Goal: Information Seeking & Learning: Learn about a topic

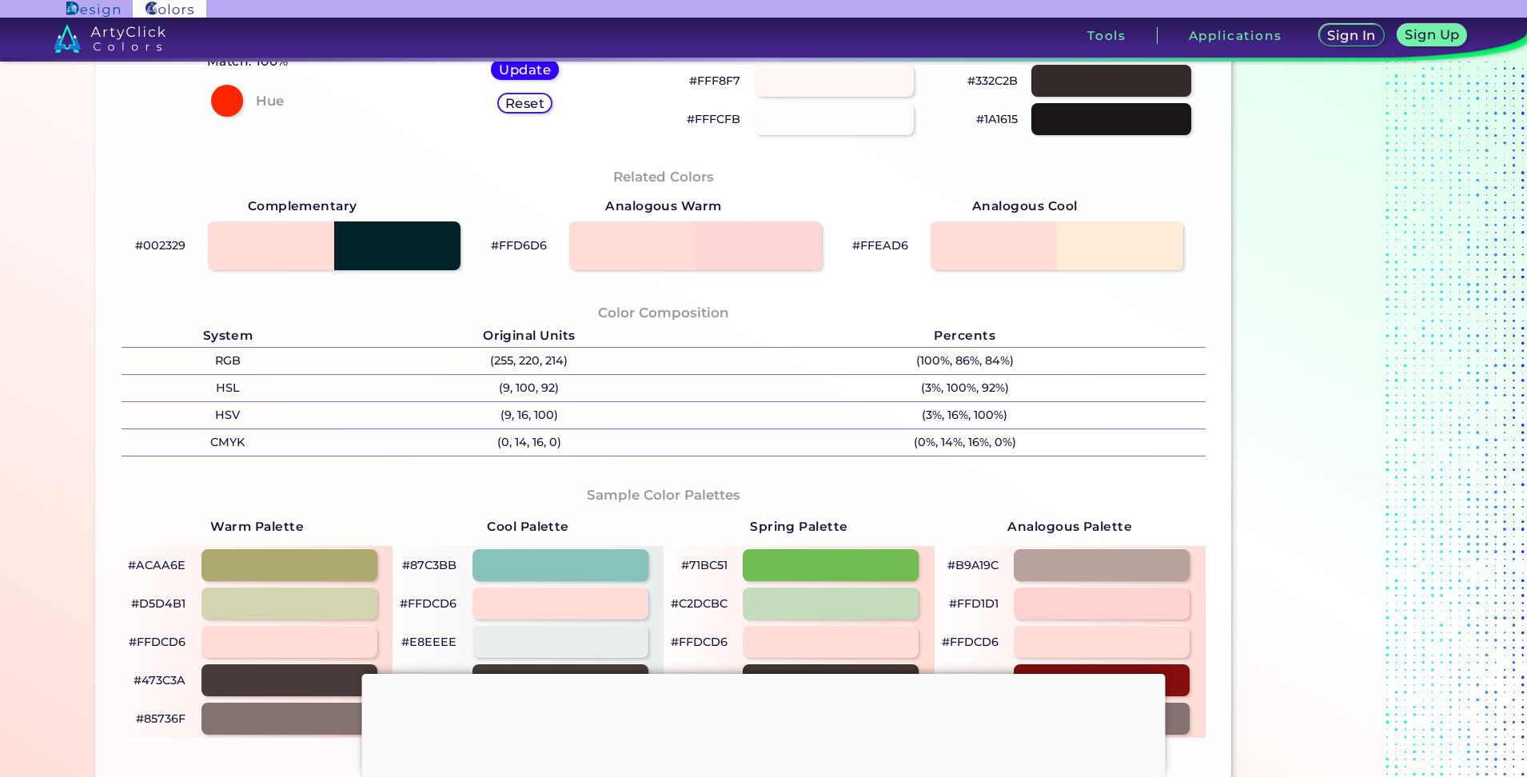
scroll to position [640, 0]
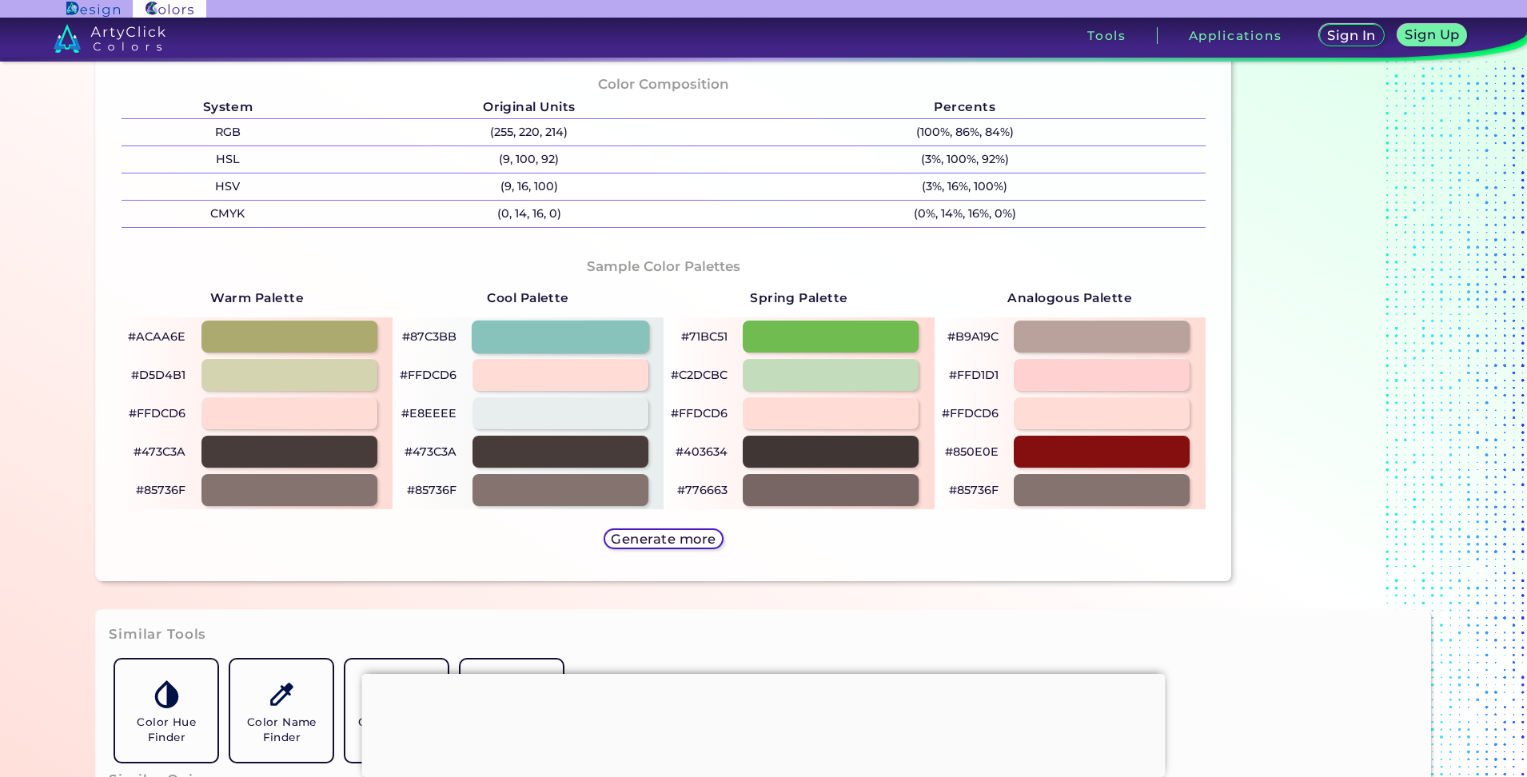
click at [528, 344] on div at bounding box center [560, 336] width 178 height 33
type input "#87c3bb"
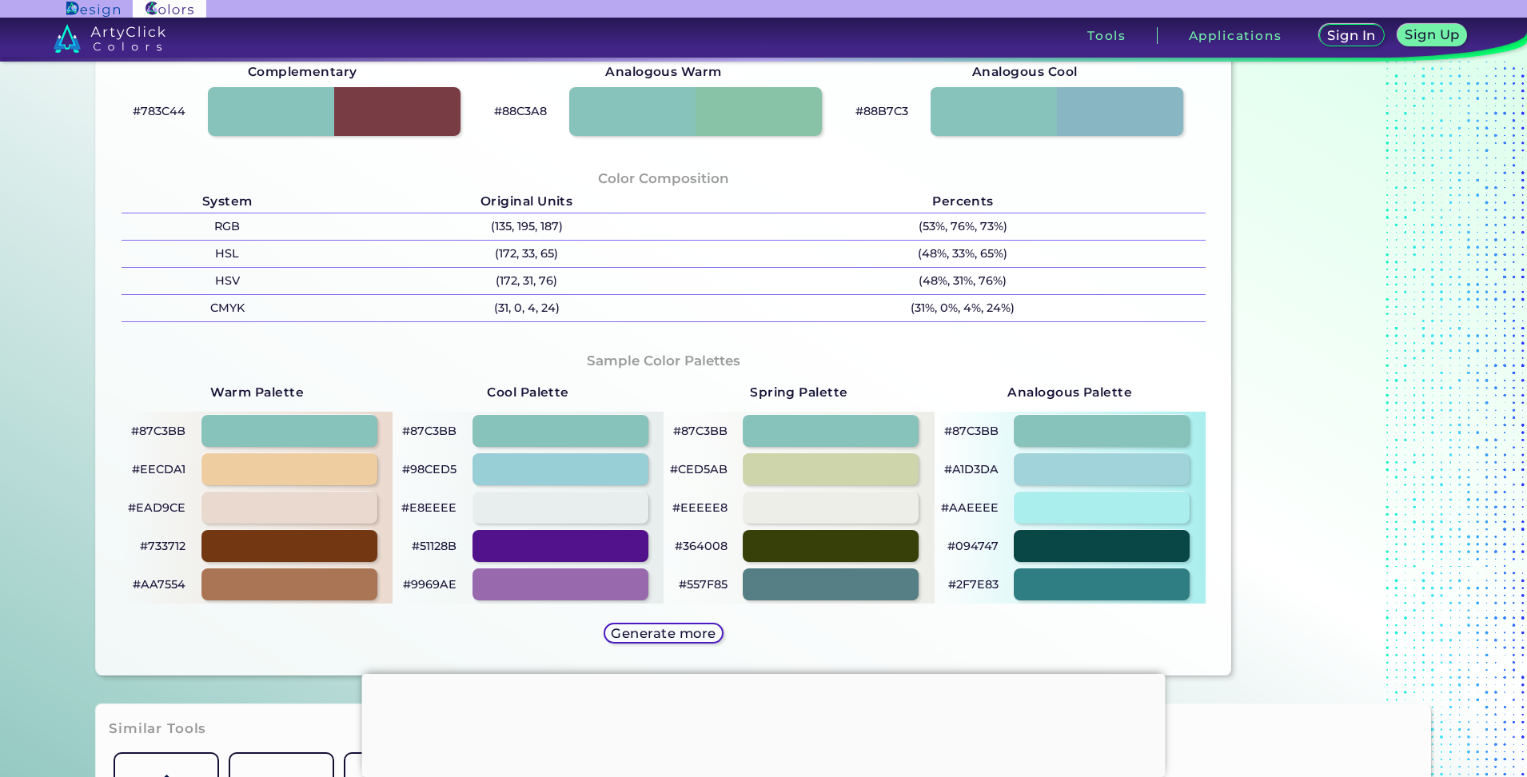
scroll to position [560, 0]
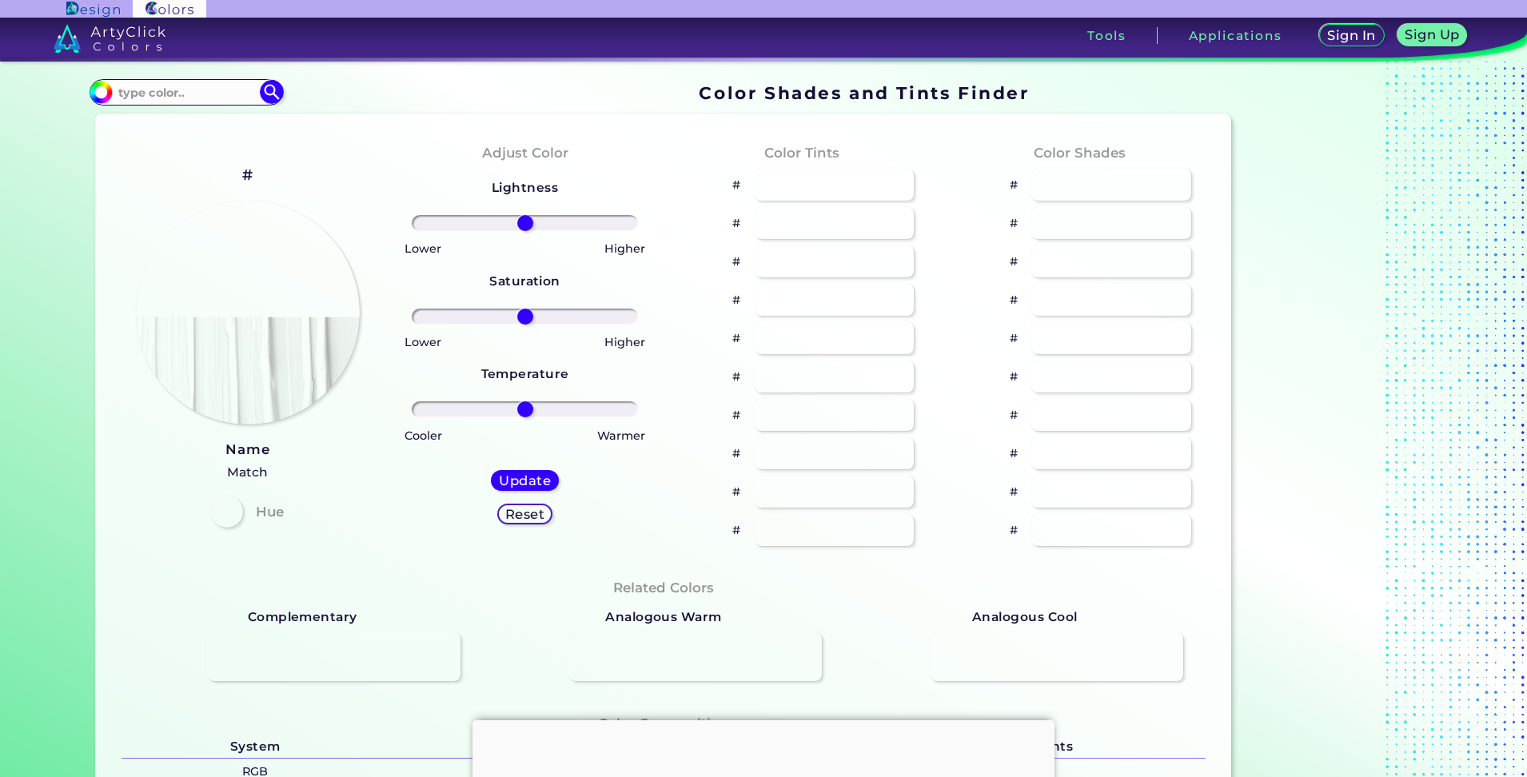
type input "#ffdcd6"
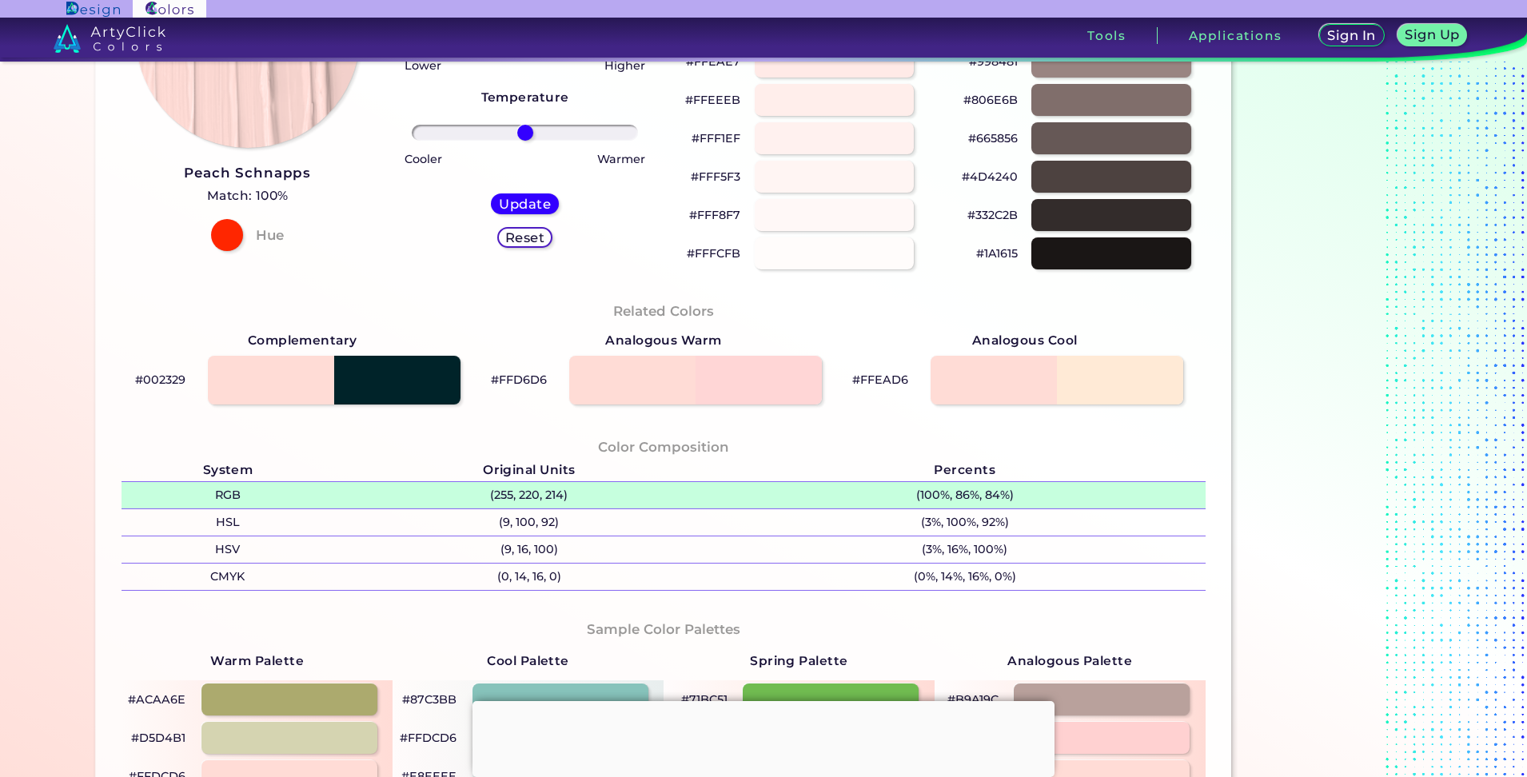
scroll to position [240, 0]
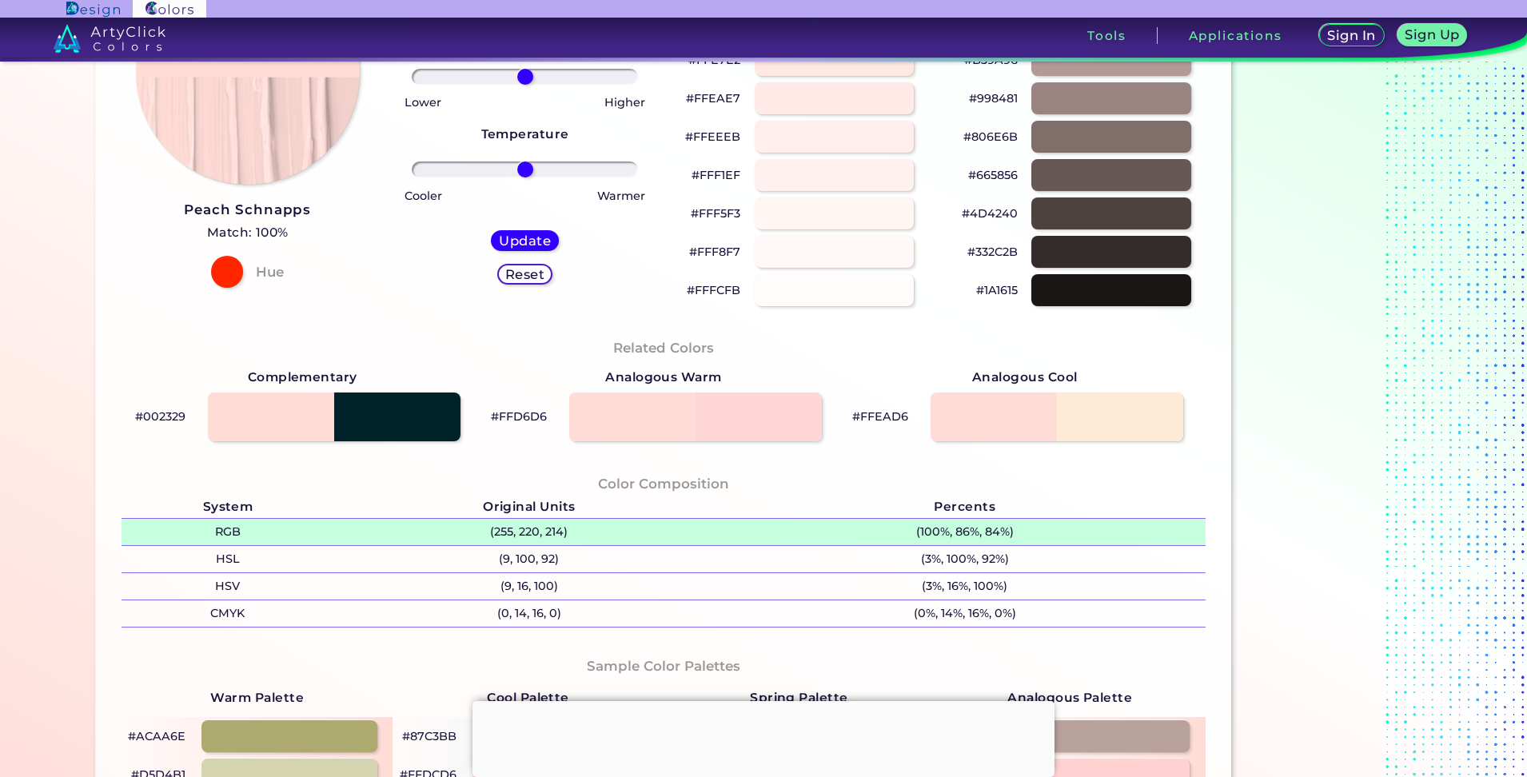
click at [453, 529] on p "(255, 220, 214)" at bounding box center [529, 532] width 390 height 26
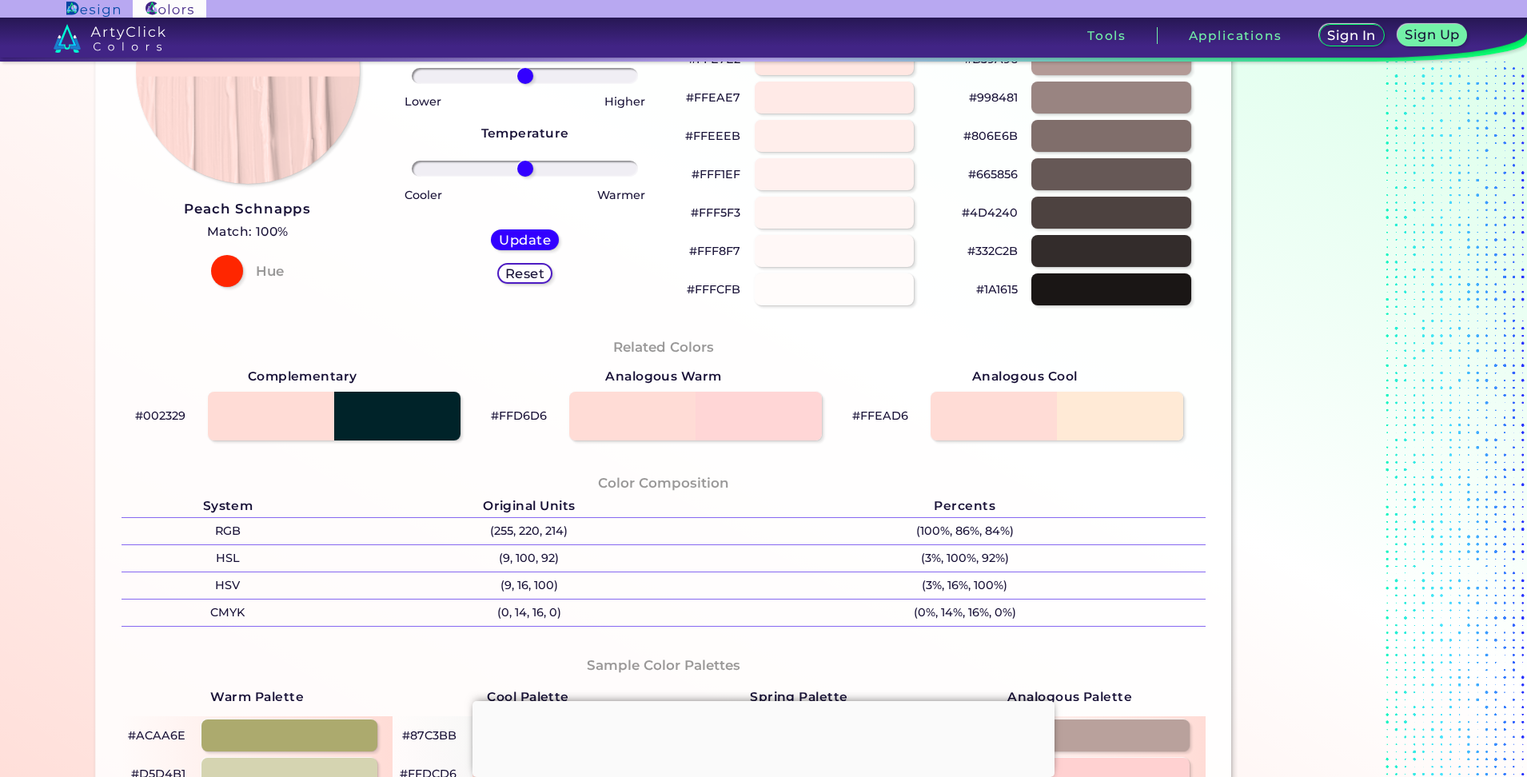
scroll to position [320, 0]
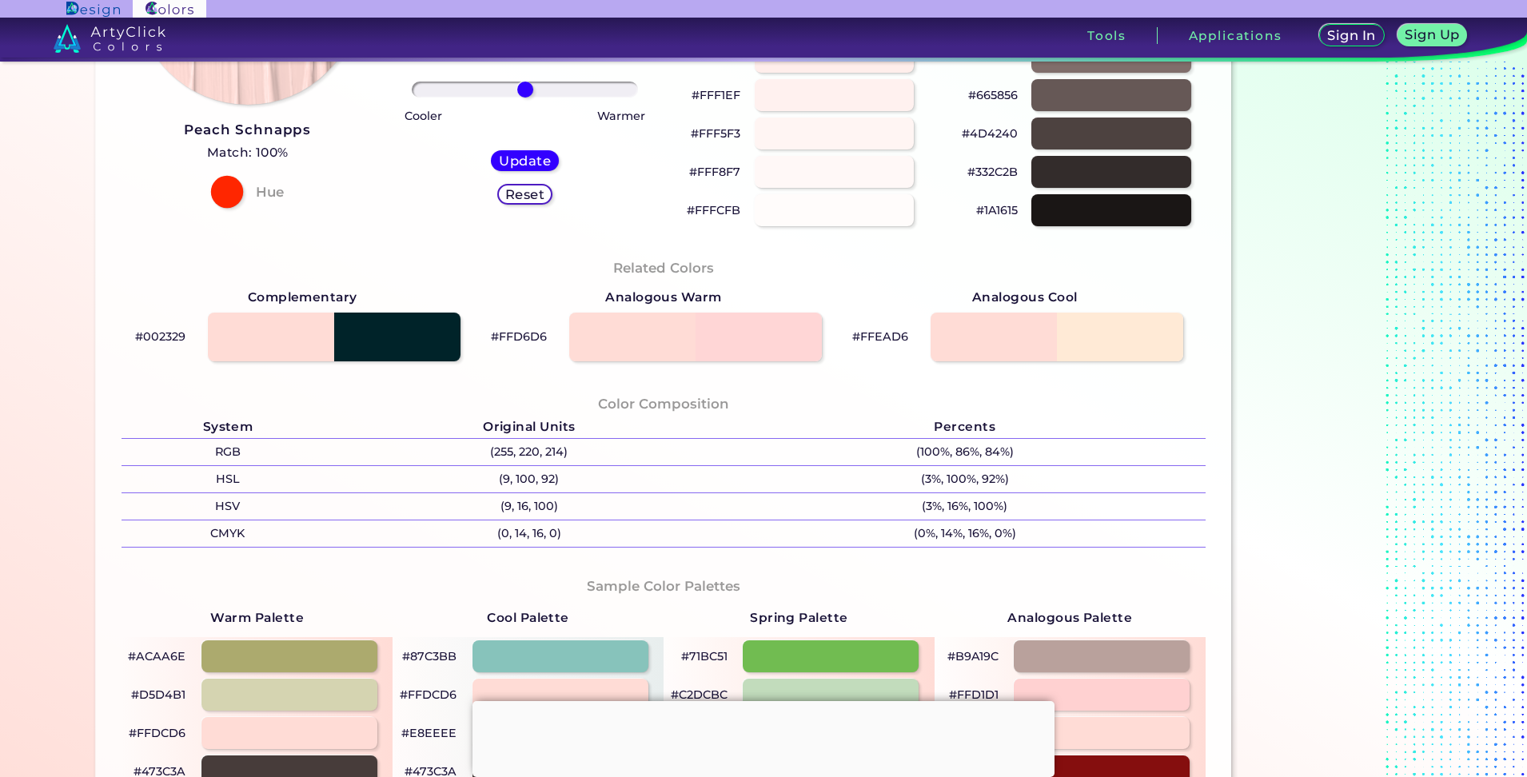
click at [213, 188] on div at bounding box center [227, 192] width 32 height 32
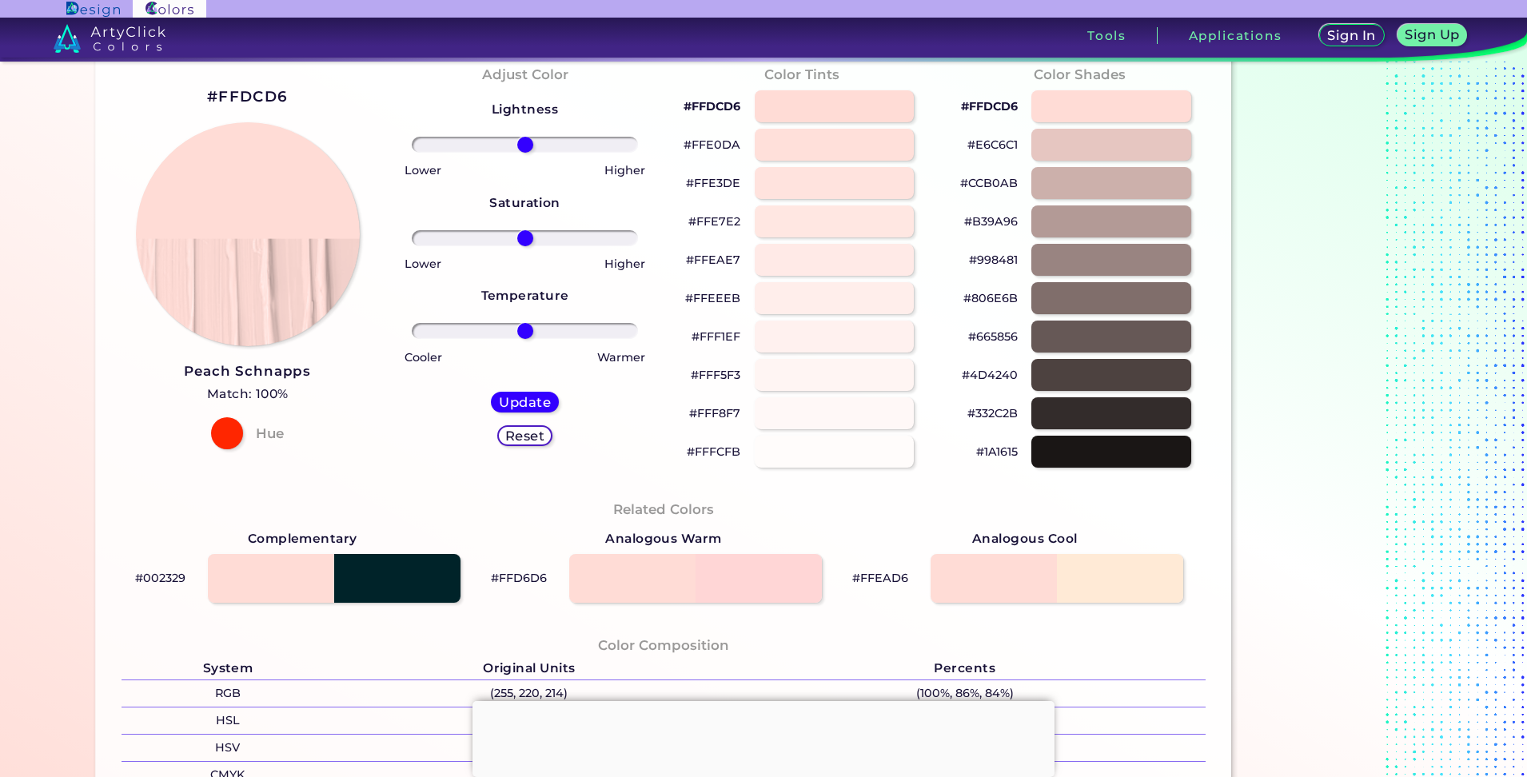
scroll to position [0, 0]
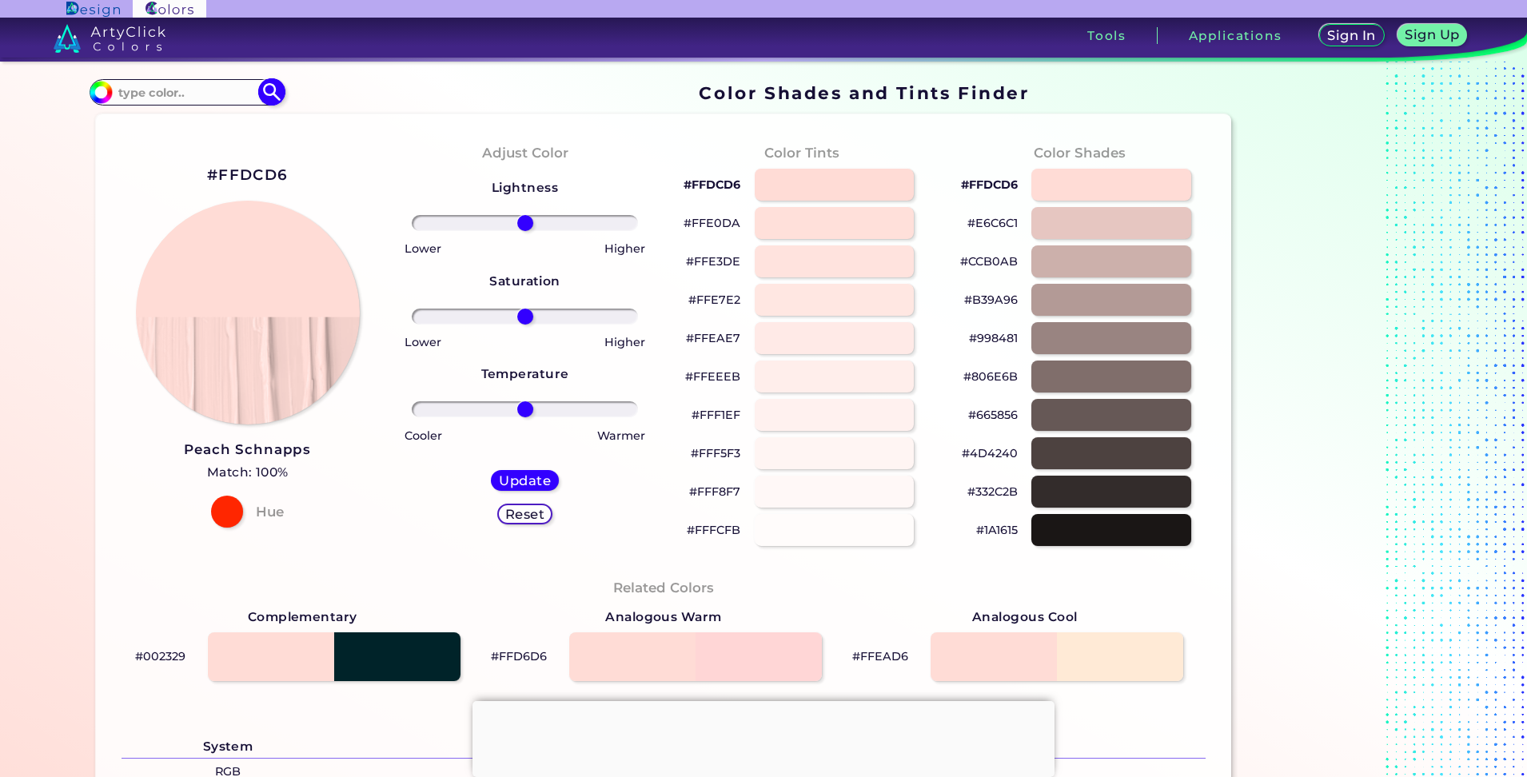
click at [197, 88] on input at bounding box center [186, 93] width 149 height 22
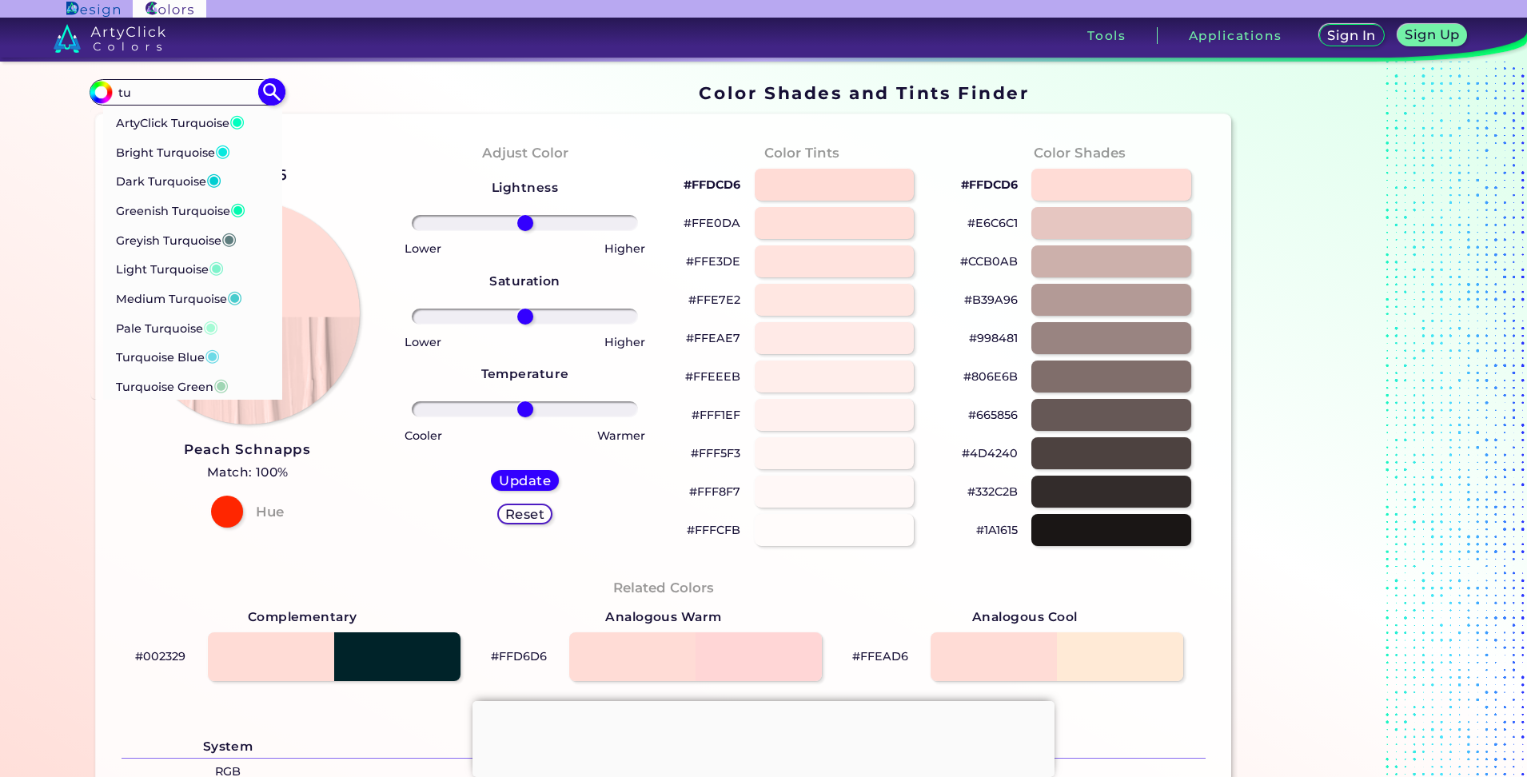
type input "t"
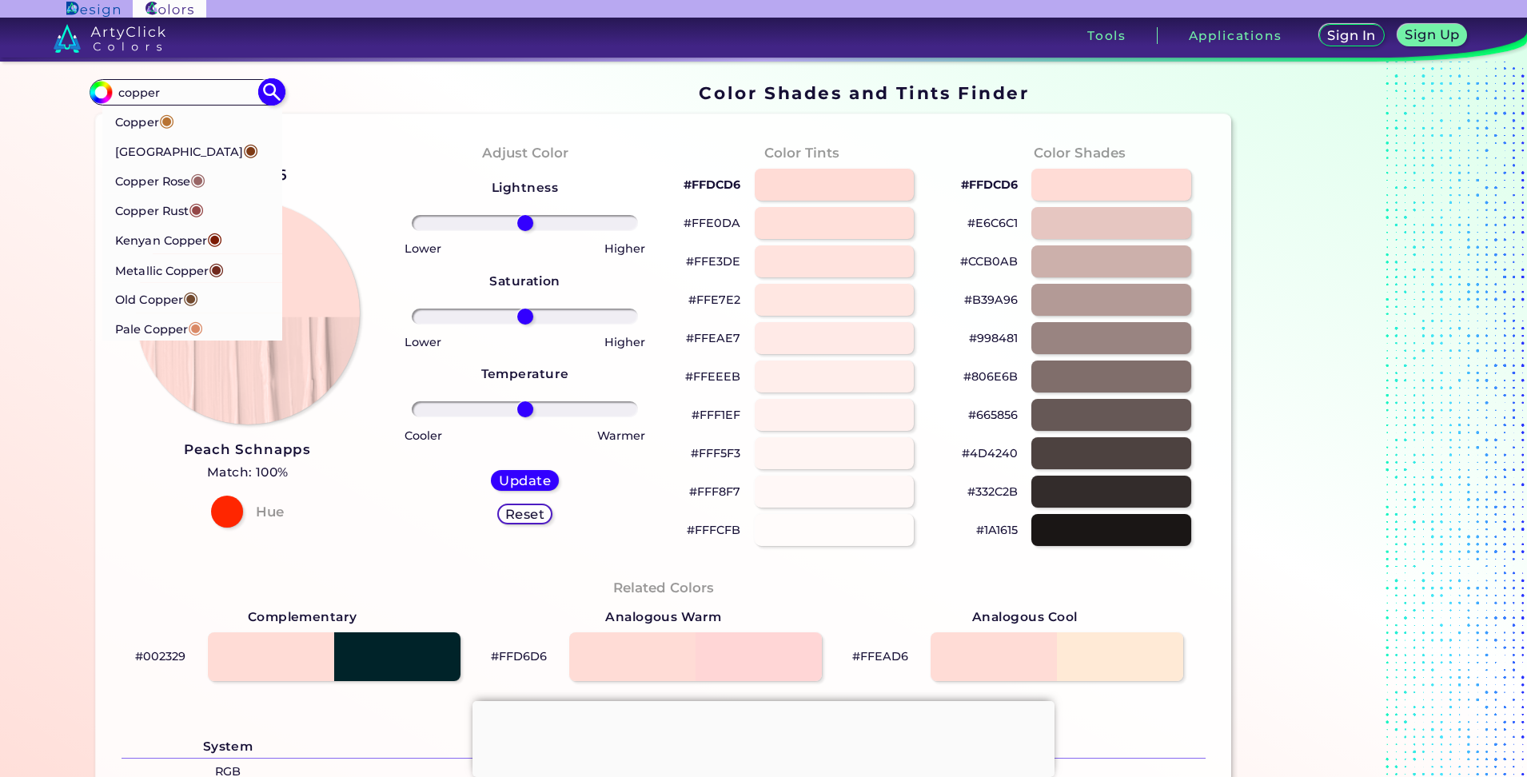
type input "copper"
click at [213, 325] on li "Pale Copper ◉" at bounding box center [192, 328] width 181 height 30
type input "#da8a67"
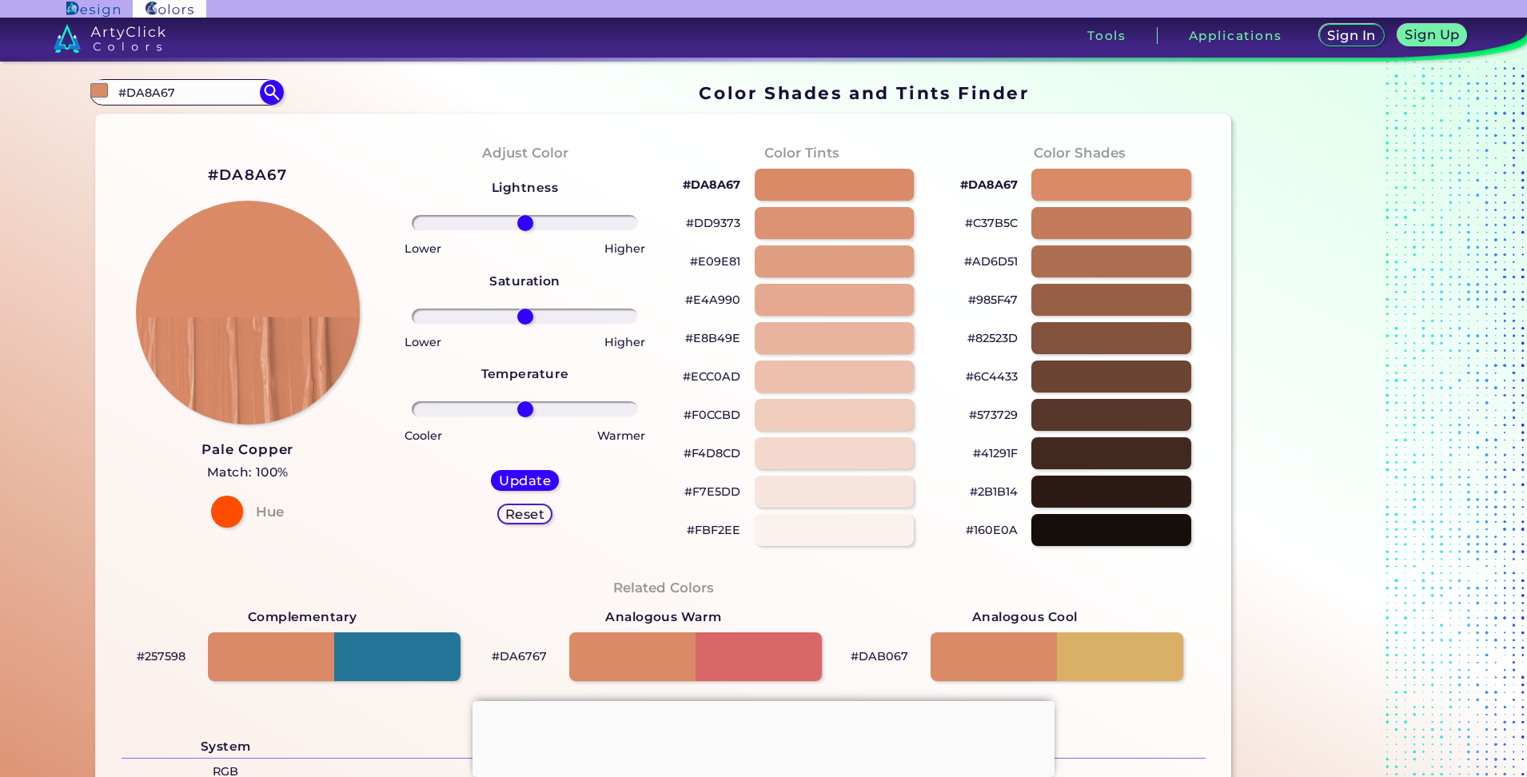
drag, startPoint x: 193, startPoint y: 93, endPoint x: 79, endPoint y: 87, distance: 113.7
click at [79, 87] on div "Color Shades Finder #da8a67 #DA8A67 Copper ◉ Copper Canyon ◉ Copper Rose ◉ Copp…" at bounding box center [763, 653] width 1439 height 1182
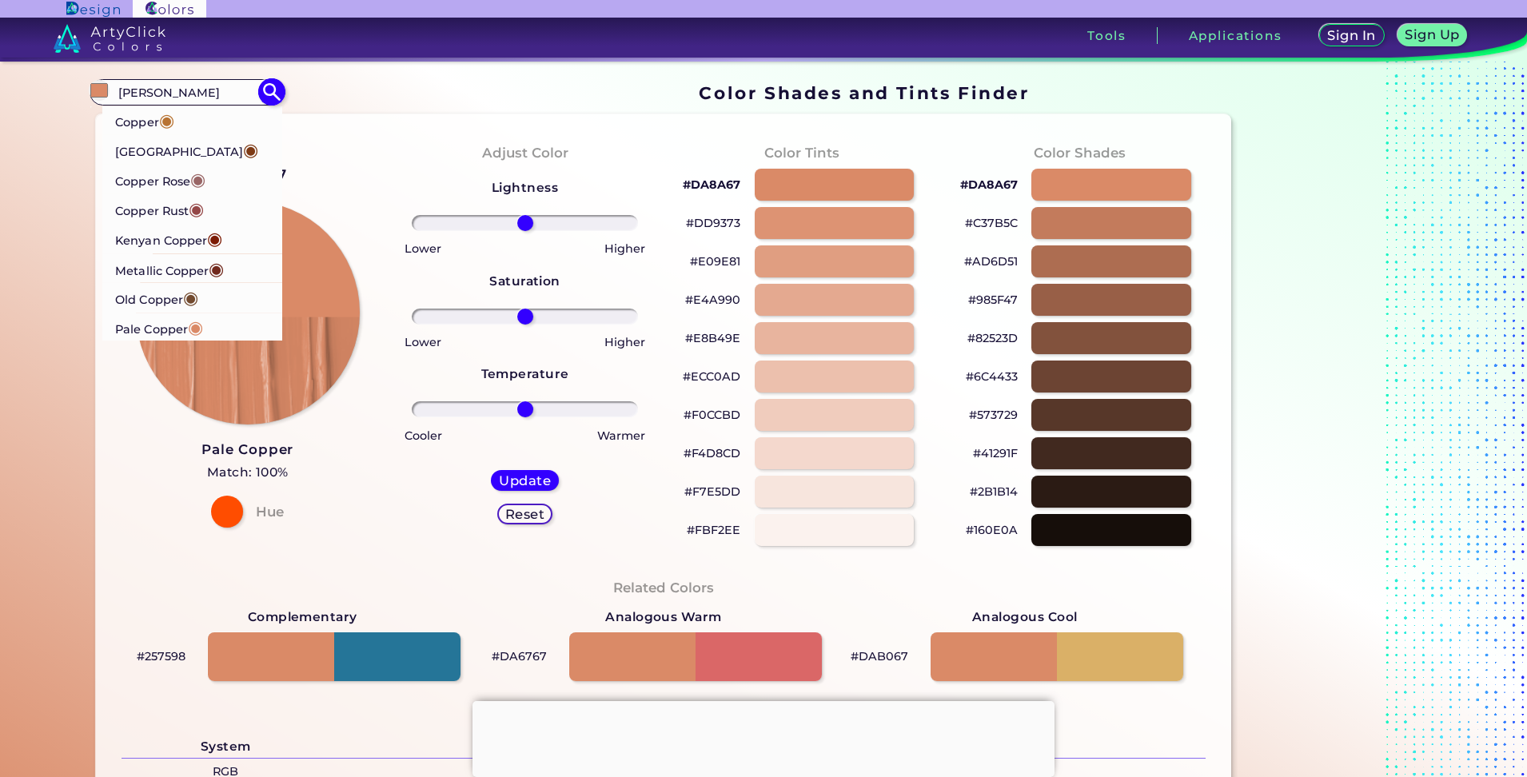
type input "[PERSON_NAME]"
click at [142, 113] on p "Copper ◉" at bounding box center [144, 120] width 59 height 30
type input "#b87333"
type input "#B87333"
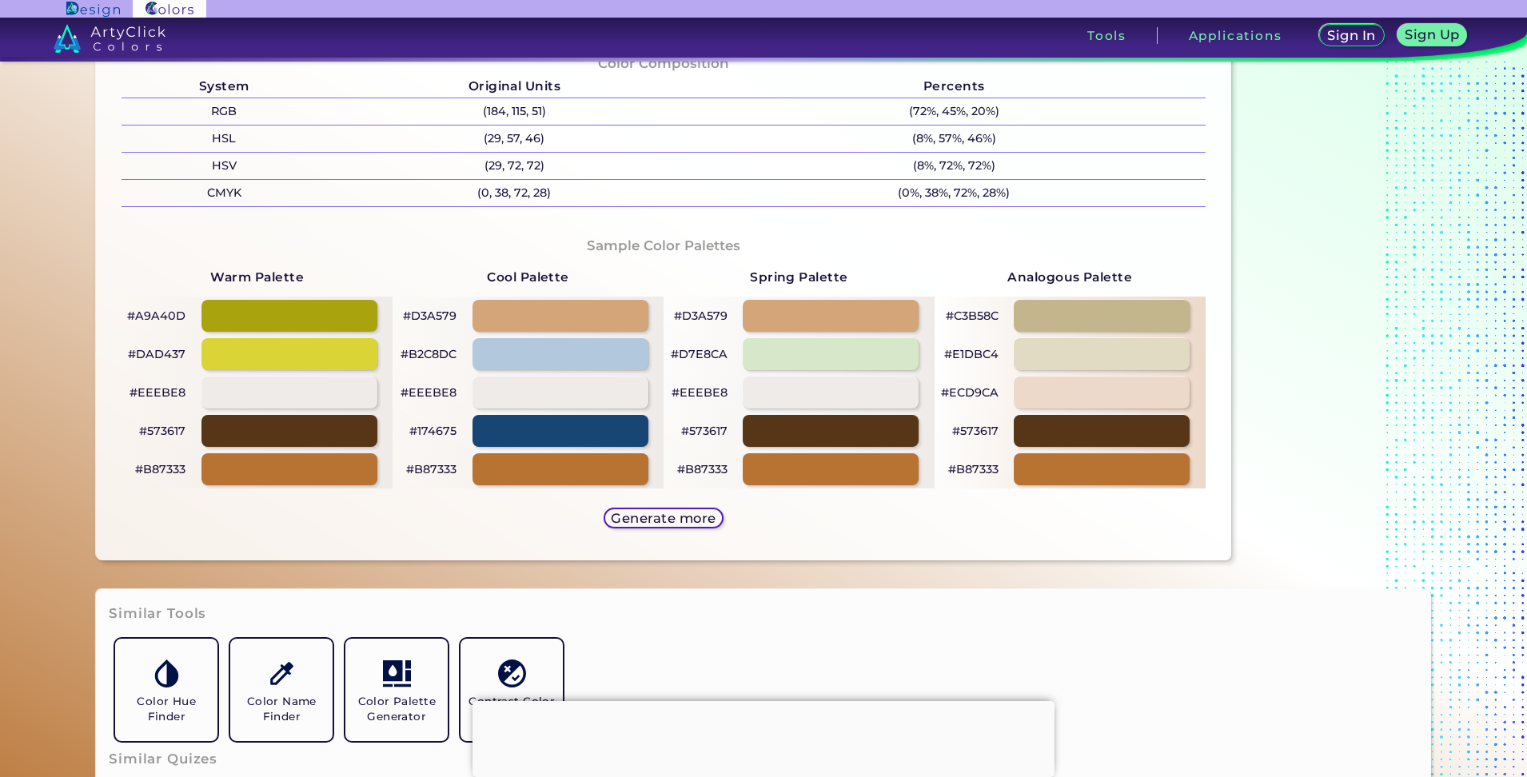
scroll to position [720, 0]
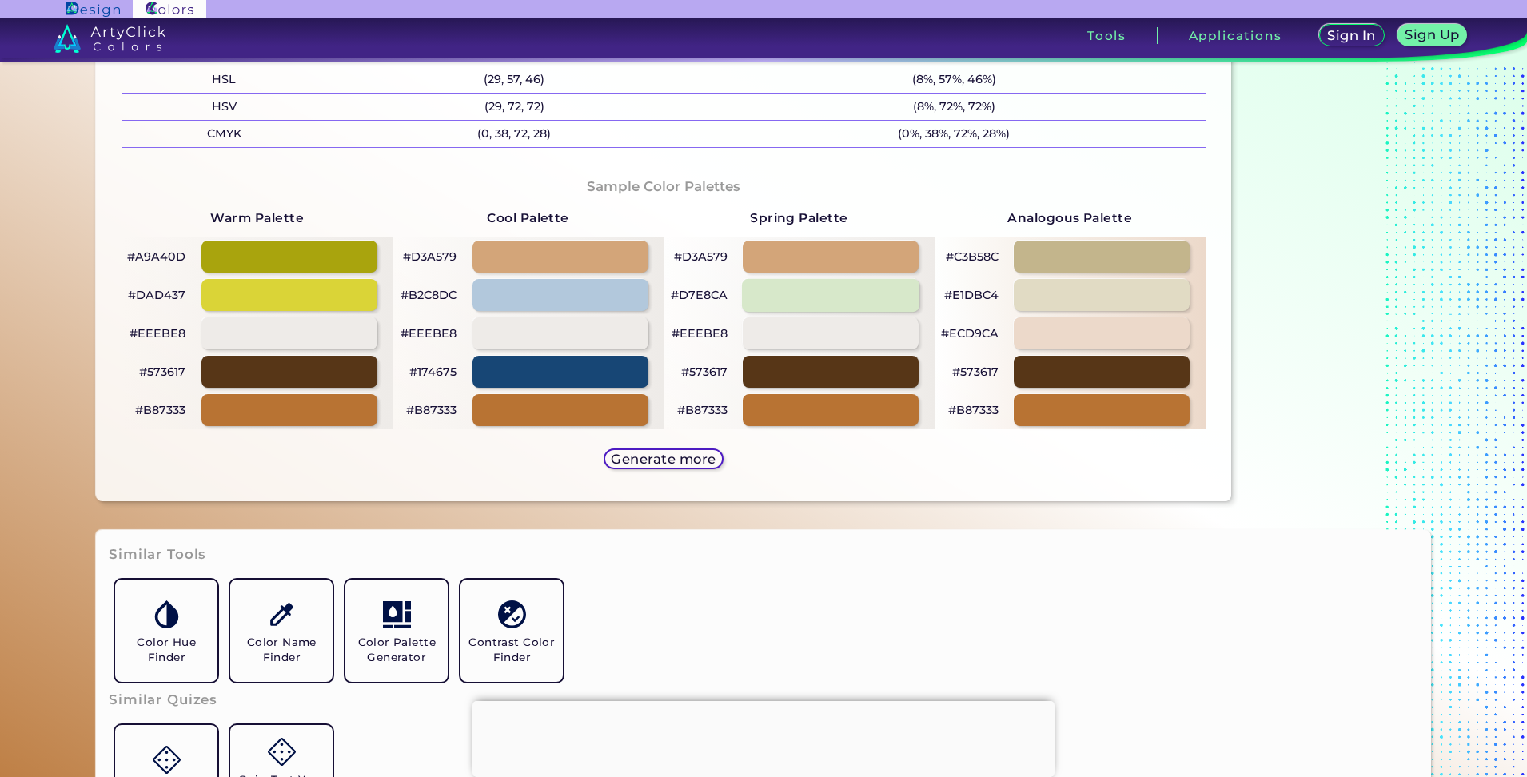
click at [766, 289] on div at bounding box center [831, 294] width 178 height 33
type input "#d7e8ca"
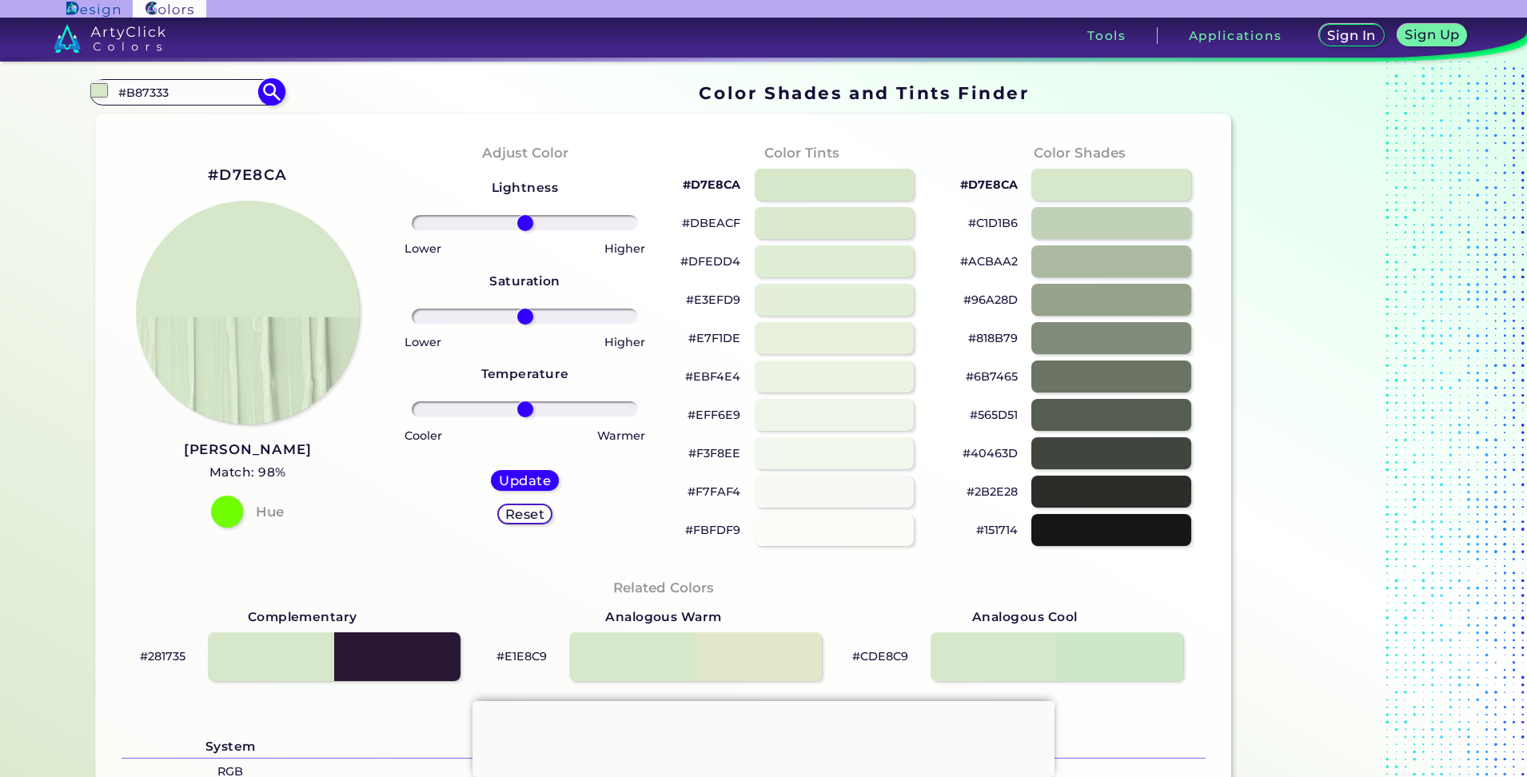
drag, startPoint x: 193, startPoint y: 91, endPoint x: 86, endPoint y: 94, distance: 107.2
click at [90, 94] on div "#d7e8ca #B87333 Copper ◉ Copper Canyon ◉ Copper Rose ◉ Copper Rust ◉ Kenyan Cop…" at bounding box center [186, 92] width 193 height 26
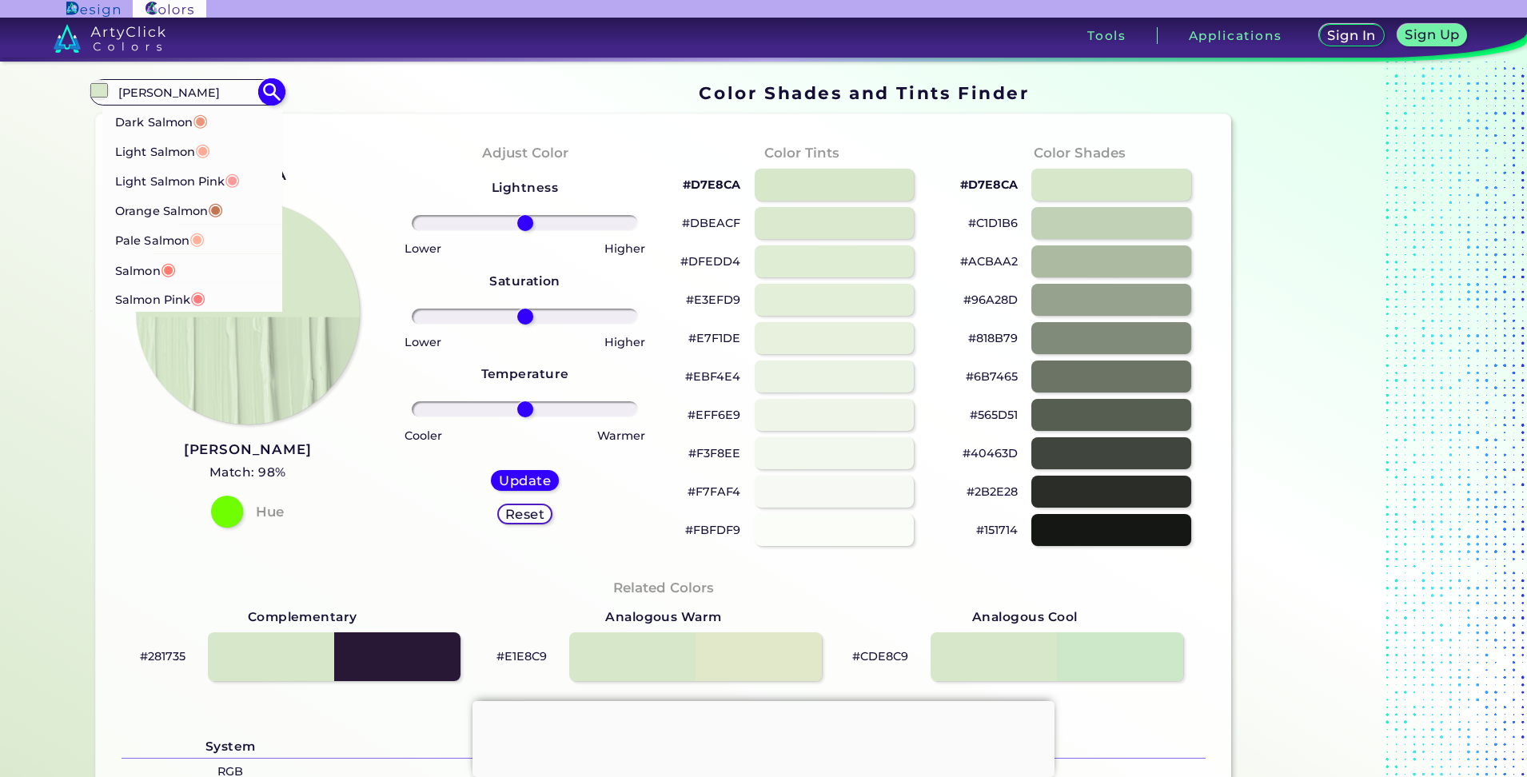
type input "[PERSON_NAME]"
click at [150, 263] on p "Salmon ◉" at bounding box center [145, 268] width 61 height 30
type input "#ff796c"
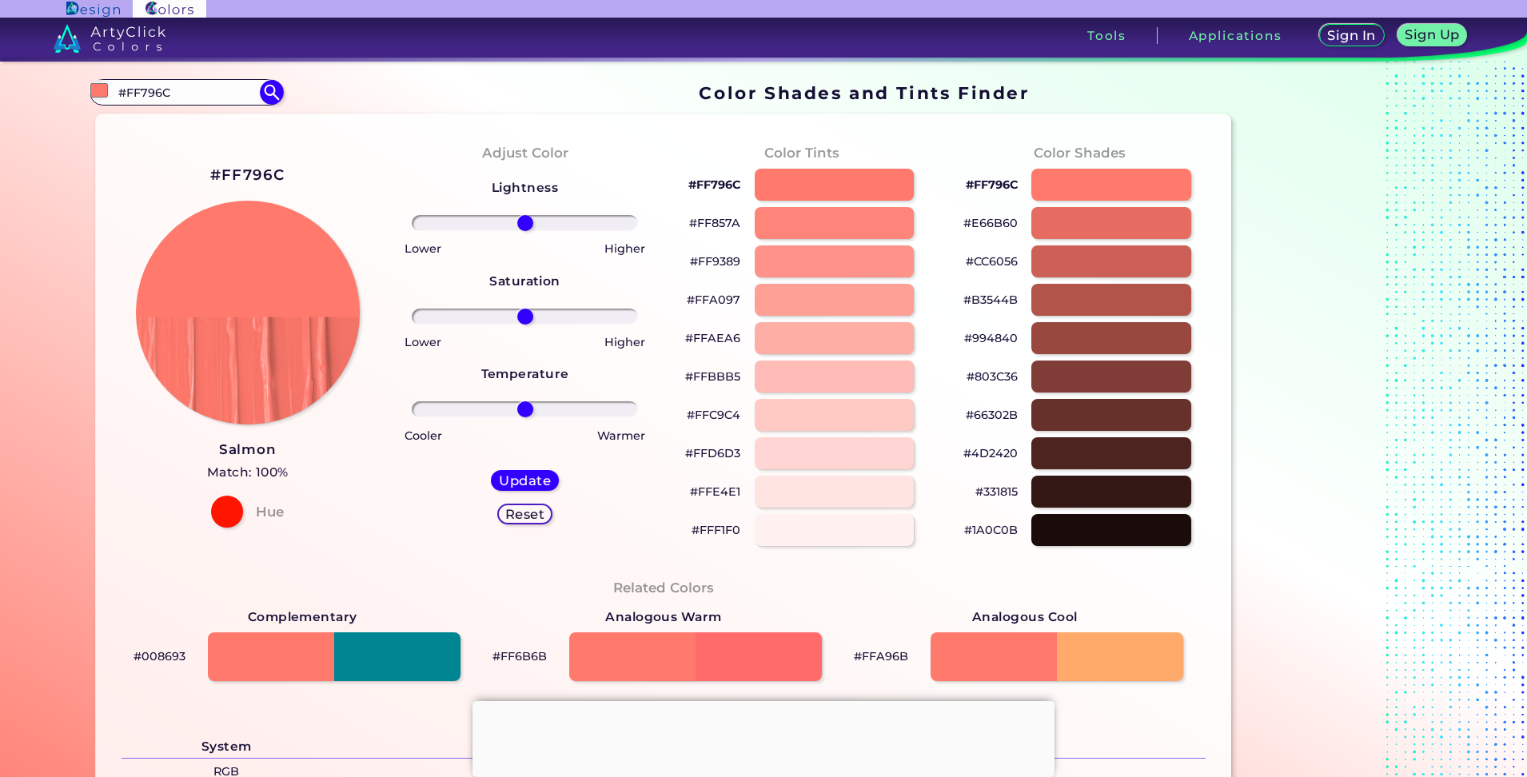
drag, startPoint x: 175, startPoint y: 94, endPoint x: 80, endPoint y: 99, distance: 95.3
click at [80, 99] on div "Color Shades Finder #ff796c #FF796C Dark Salmon ◉ Light Salmon ◉ Light Salmon P…" at bounding box center [763, 653] width 1439 height 1182
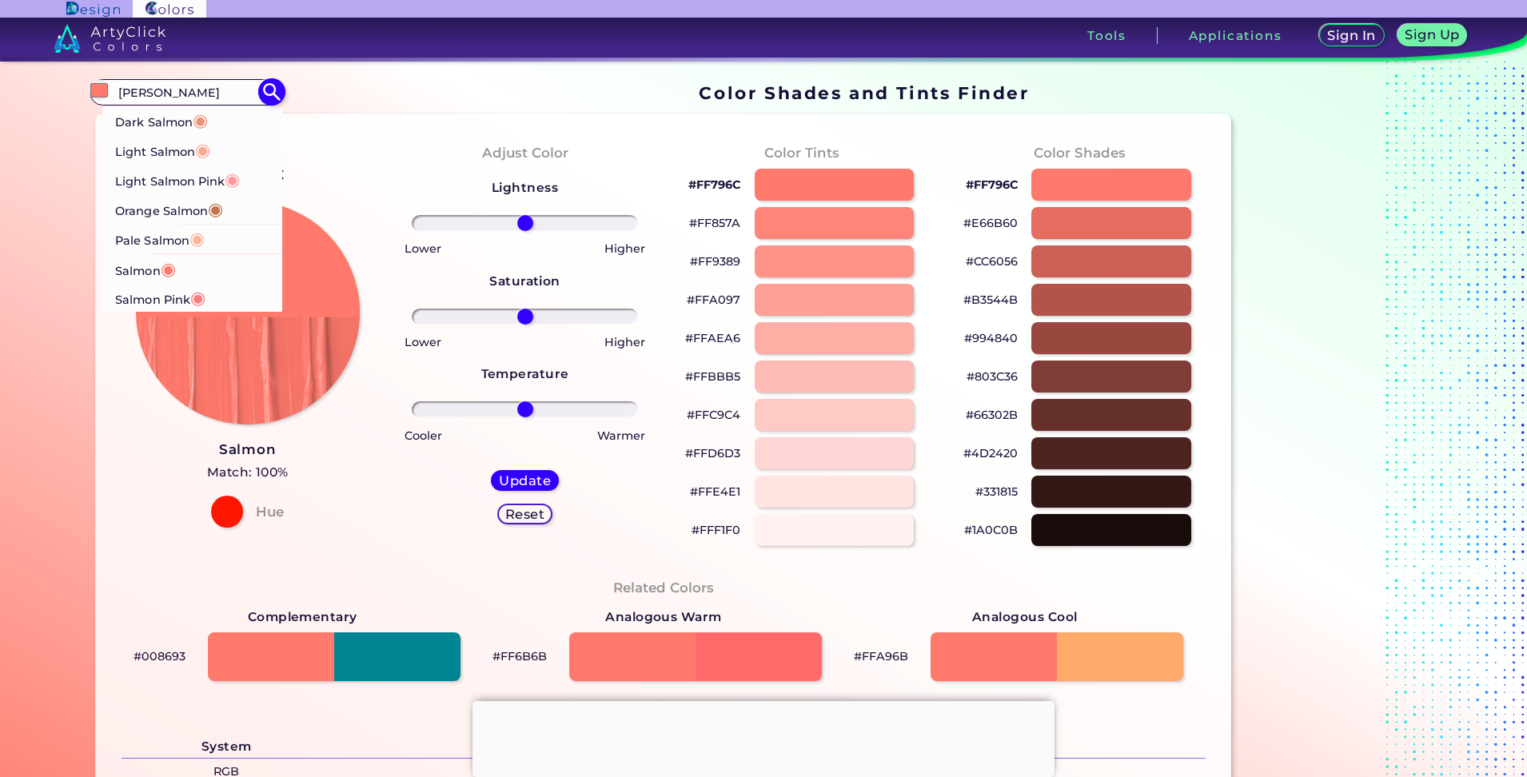
type input "[PERSON_NAME]"
click at [153, 121] on p "Dark Salmon ◉" at bounding box center [161, 121] width 93 height 30
type input "#e9967a"
type input "#E9967A"
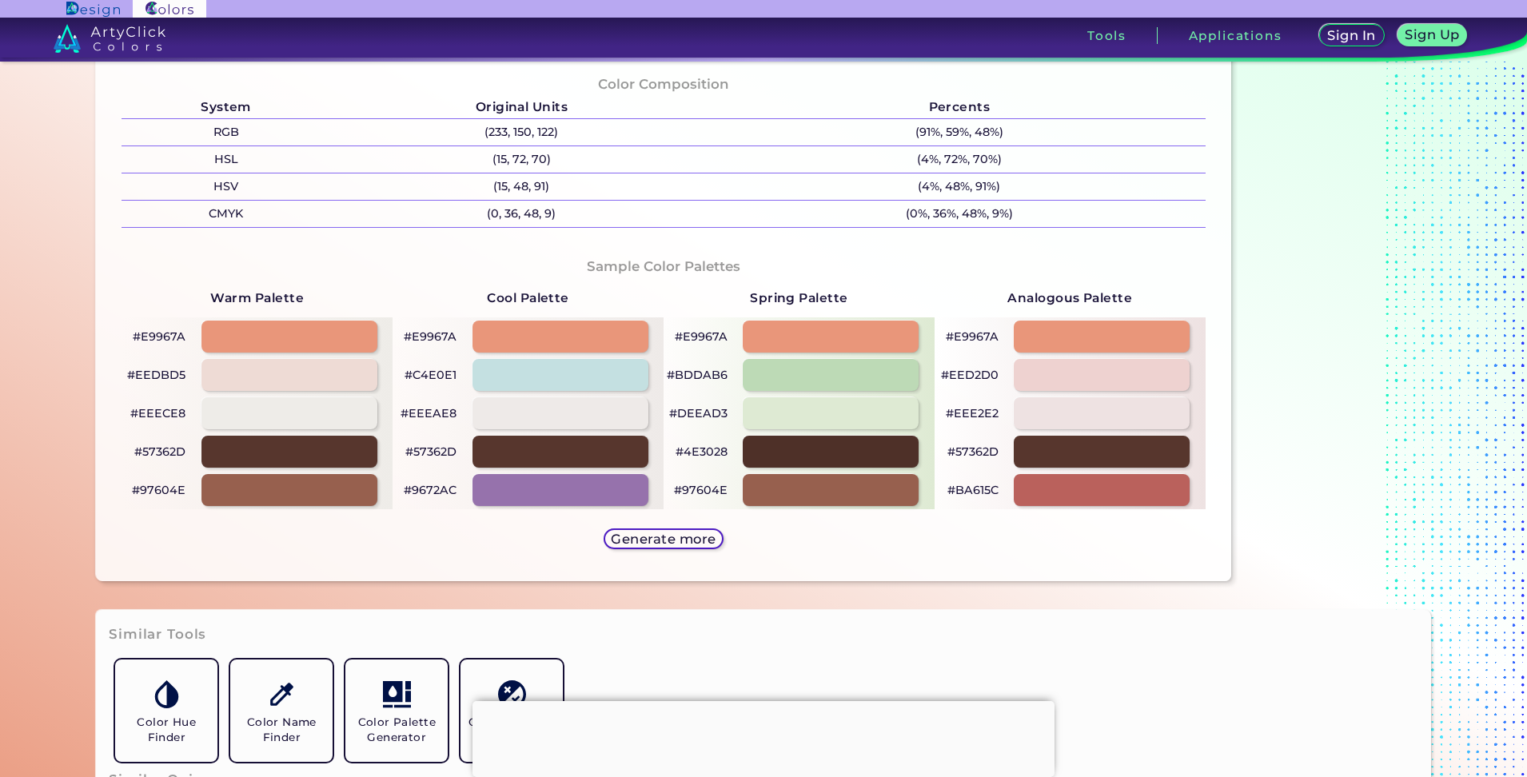
scroll to position [560, 0]
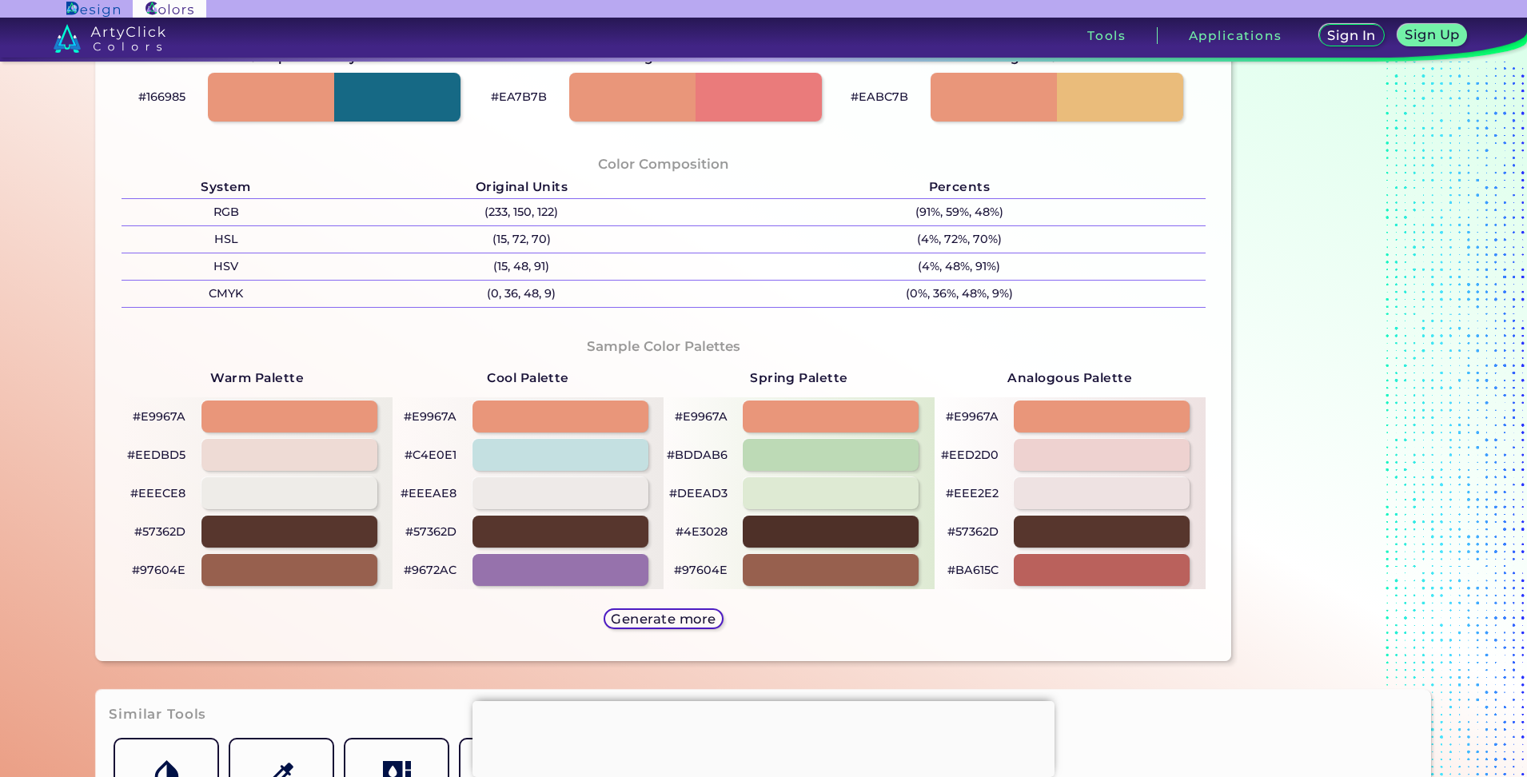
drag, startPoint x: 625, startPoint y: 454, endPoint x: 476, endPoint y: 321, distance: 199.9
click at [476, 321] on div "Sample Color Palettes Warm Palette #E9967A #EEDBD5 #EEECE8 #57362D #97604E Cool…" at bounding box center [663, 485] width 1109 height 328
click at [644, 617] on h5 "Generate more" at bounding box center [663, 618] width 98 height 12
